Goal: Navigation & Orientation: Find specific page/section

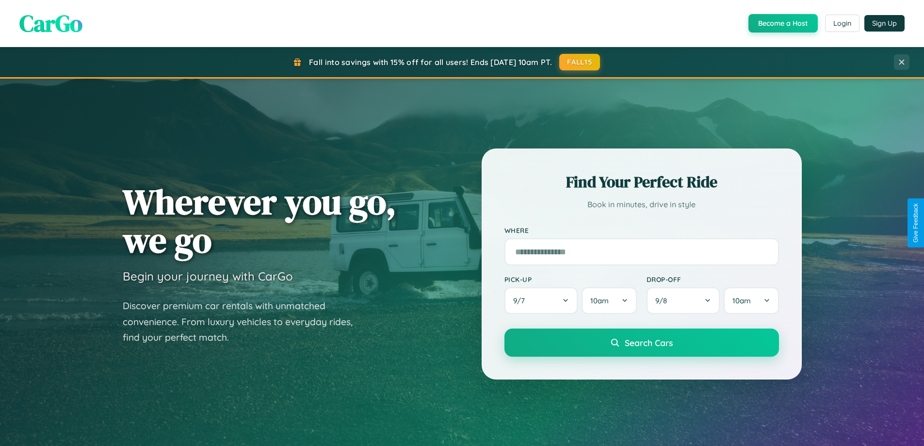
scroll to position [418, 0]
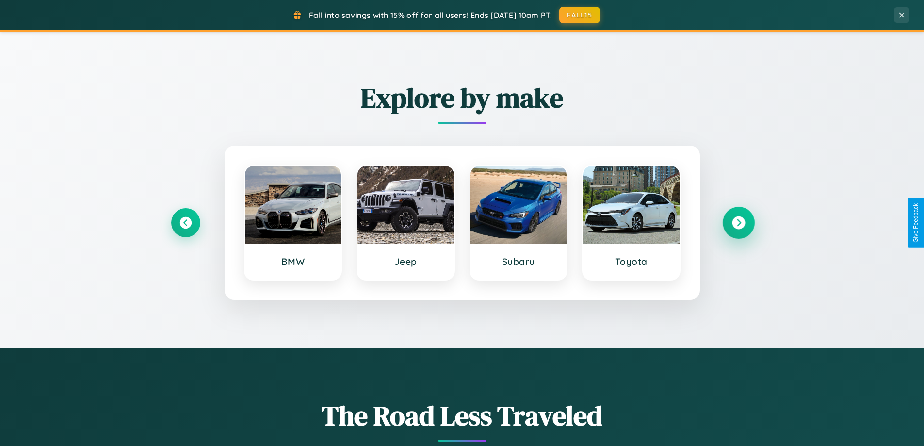
click at [738, 223] on icon at bounding box center [738, 222] width 13 height 13
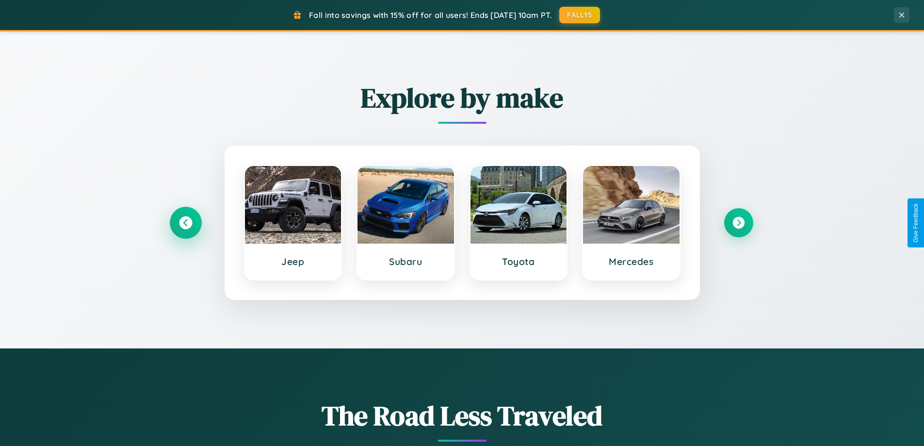
click at [185, 223] on icon at bounding box center [185, 222] width 13 height 13
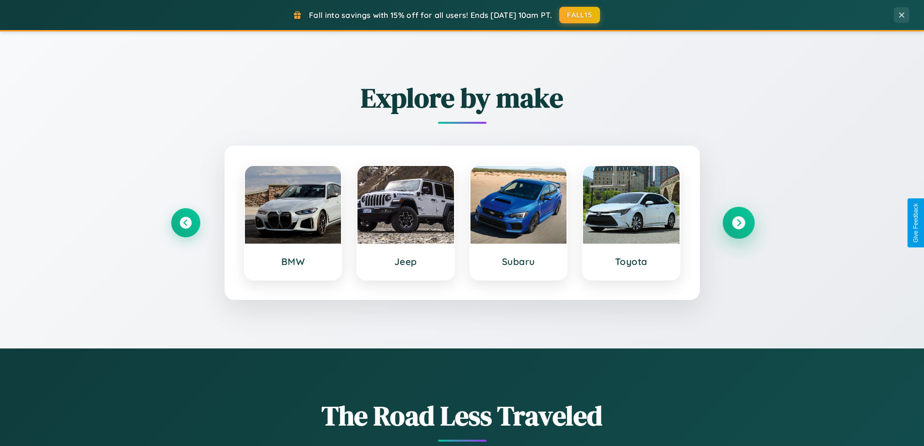
click at [738, 223] on icon at bounding box center [738, 222] width 13 height 13
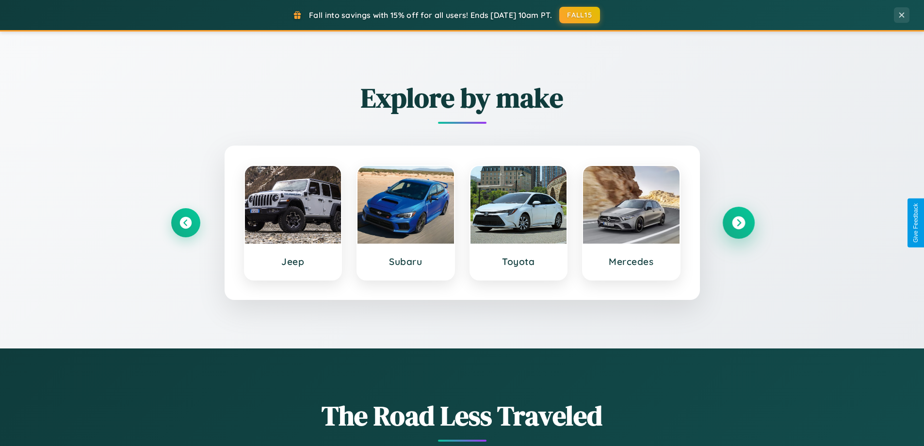
click at [738, 223] on icon at bounding box center [738, 222] width 13 height 13
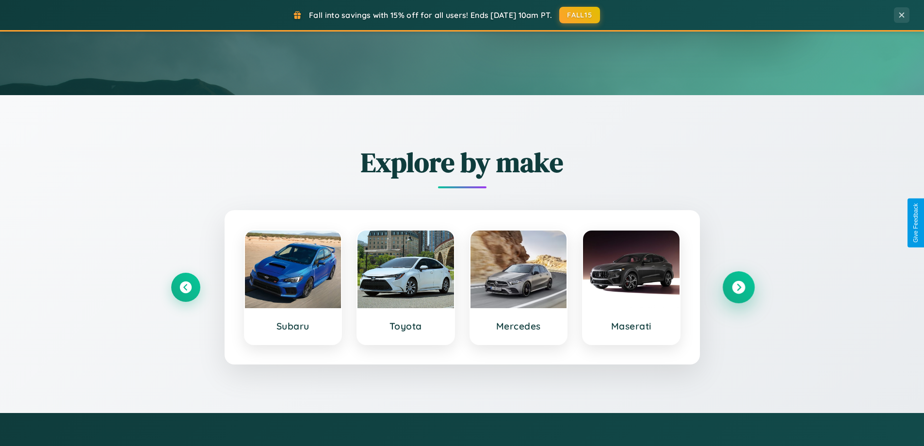
scroll to position [0, 0]
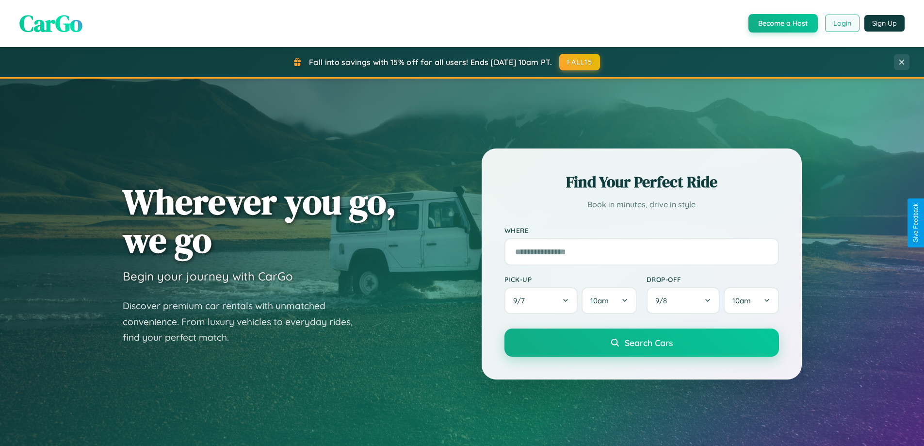
click at [841, 23] on button "Login" at bounding box center [842, 23] width 34 height 17
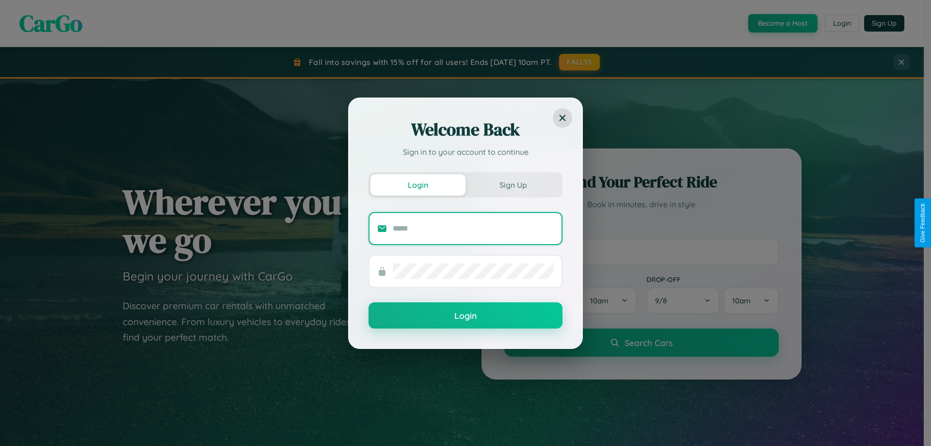
click at [473, 228] on input "text" at bounding box center [473, 229] width 161 height 16
type input "**********"
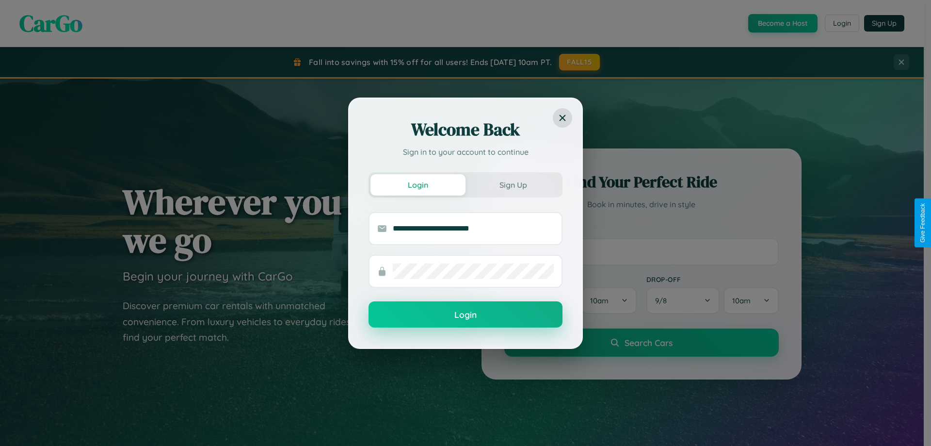
click at [465, 315] on button "Login" at bounding box center [465, 314] width 194 height 26
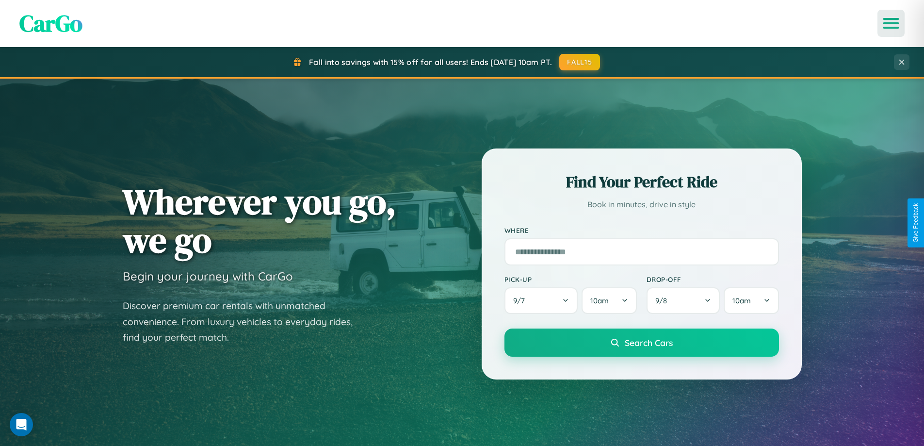
click at [891, 23] on icon "Open menu" at bounding box center [891, 23] width 14 height 9
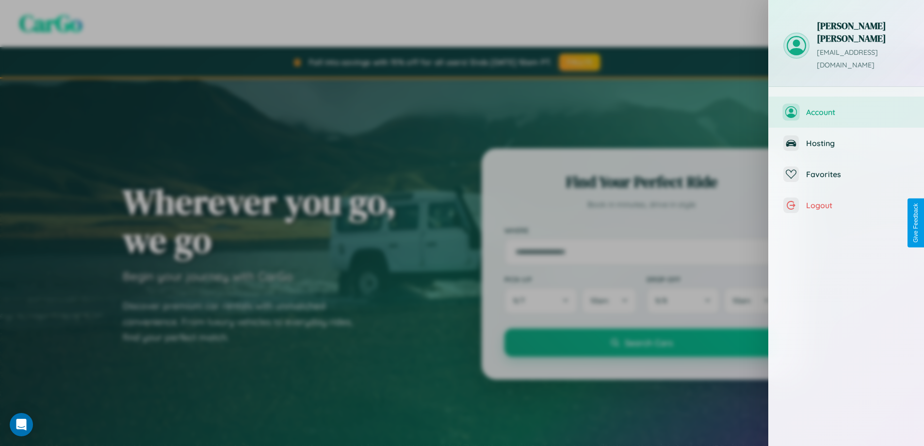
click at [846, 107] on span "Account" at bounding box center [857, 112] width 103 height 10
